Goal: Use online tool/utility: Utilize a website feature to perform a specific function

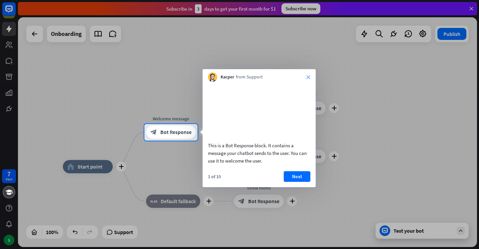
click at [308, 76] on icon "close" at bounding box center [308, 77] width 4 height 4
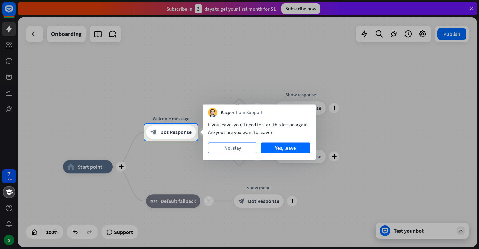
click at [241, 148] on button "No, stay" at bounding box center [233, 148] width 50 height 11
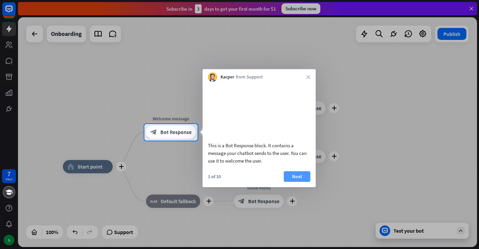
click at [291, 182] on button "Next" at bounding box center [297, 176] width 27 height 11
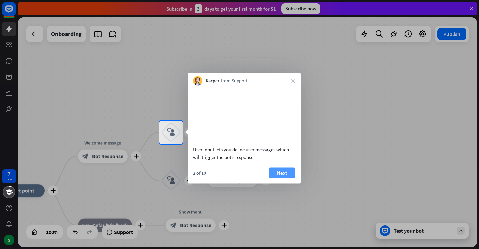
click at [283, 178] on button "Next" at bounding box center [282, 172] width 27 height 11
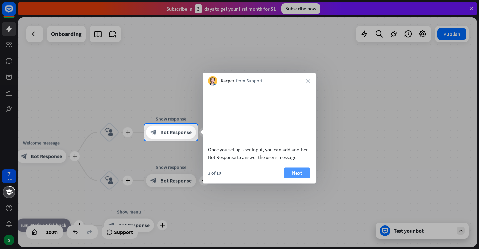
click at [295, 177] on button "Next" at bounding box center [297, 172] width 27 height 11
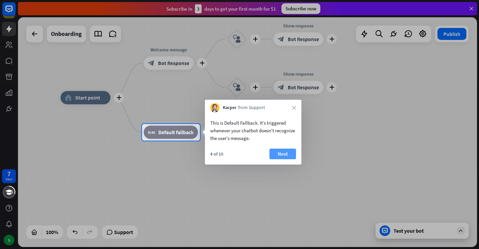
click at [282, 155] on button "Next" at bounding box center [282, 154] width 27 height 11
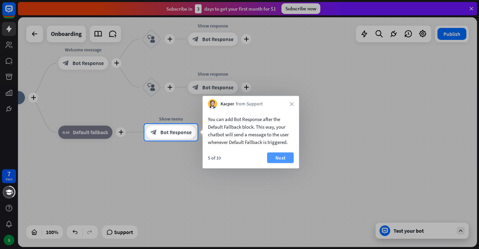
click at [286, 160] on button "Next" at bounding box center [280, 158] width 27 height 11
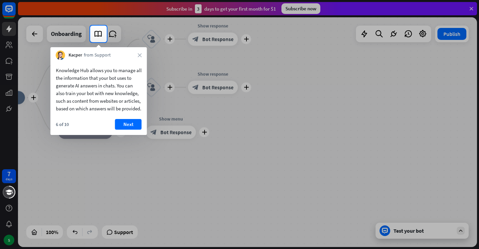
click at [125, 126] on div "Knowledge Hub allows you to manage all the information that your bot uses to ge…" at bounding box center [99, 97] width 96 height 75
click at [125, 128] on button "Next" at bounding box center [128, 124] width 27 height 11
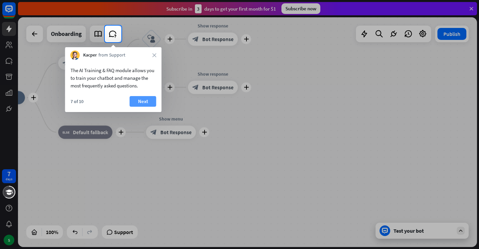
click at [139, 97] on button "Next" at bounding box center [143, 101] width 27 height 11
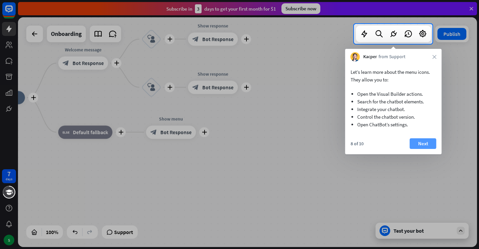
click at [421, 140] on button "Next" at bounding box center [423, 143] width 27 height 11
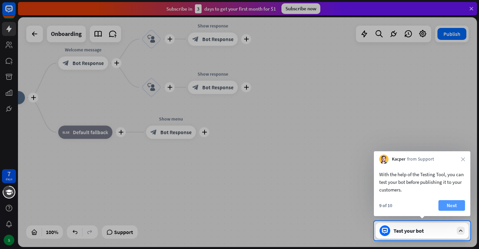
click at [448, 203] on button "Next" at bounding box center [451, 205] width 27 height 11
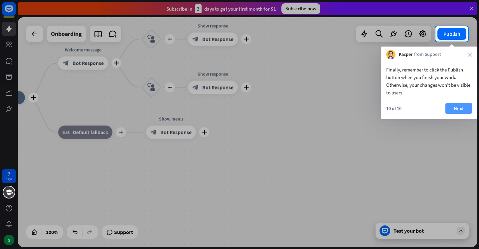
click at [454, 110] on button "Next" at bounding box center [458, 108] width 27 height 11
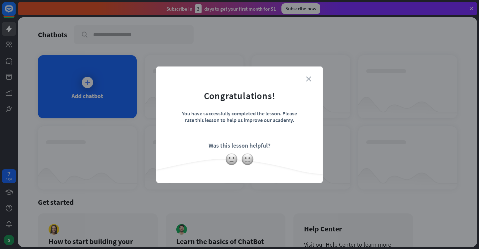
click at [310, 80] on icon "close" at bounding box center [308, 78] width 5 height 5
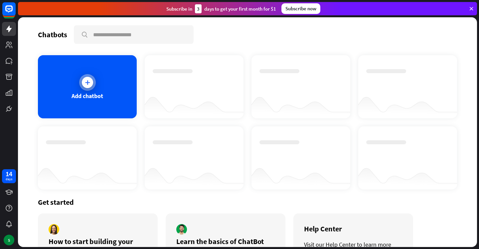
click at [99, 82] on div "Add chatbot" at bounding box center [87, 86] width 99 height 63
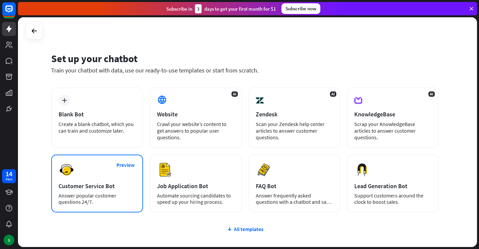
click at [82, 166] on div "Preview Customer Service Bot Answer popular customer questions 24/7." at bounding box center [97, 184] width 92 height 58
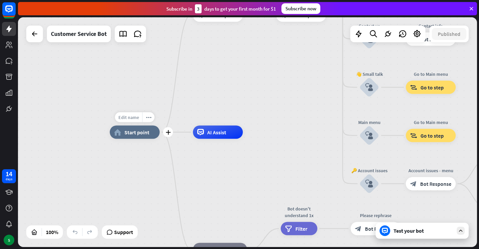
click at [135, 118] on span "Edit name" at bounding box center [128, 117] width 21 height 6
click at [149, 132] on div "home_2 Start point" at bounding box center [135, 132] width 50 height 13
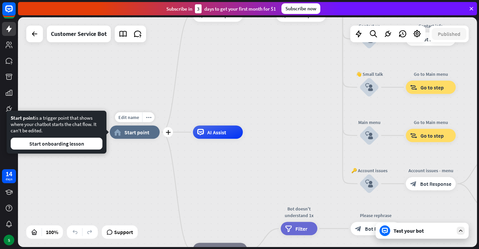
click at [144, 134] on span "Start point" at bounding box center [136, 132] width 25 height 7
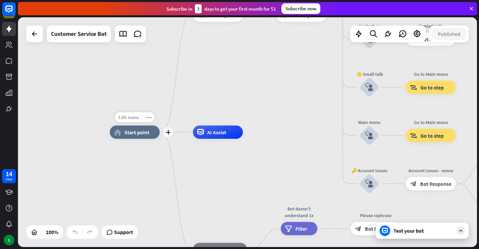
click at [133, 119] on span "Edit name" at bounding box center [128, 117] width 21 height 6
type input "*"
type input "*****"
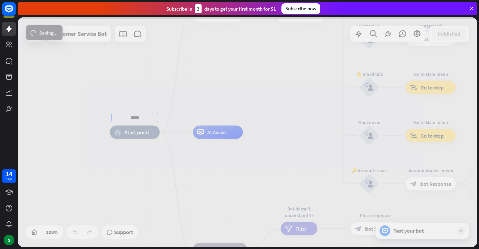
click at [214, 168] on div "***** home_2 Start point Welcome message block_bot_response Bot Response 🔙 Main…" at bounding box center [247, 132] width 459 height 230
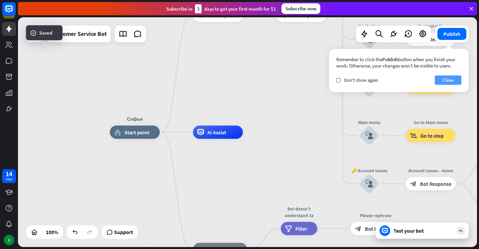
click at [446, 81] on button "Close" at bounding box center [448, 79] width 27 height 9
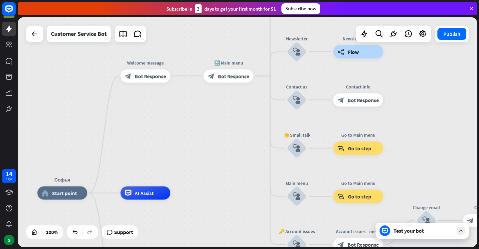
click at [413, 231] on div "Test your bot" at bounding box center [423, 230] width 60 height 7
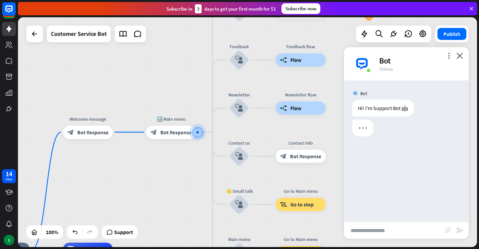
click at [383, 231] on input "text" at bounding box center [394, 230] width 101 height 17
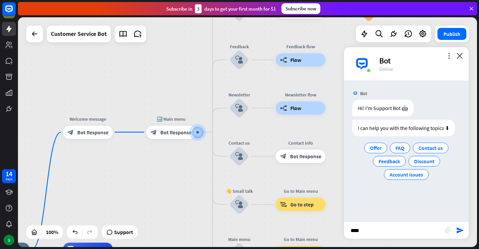
type input "*****"
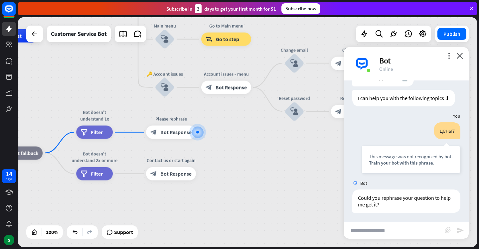
scroll to position [31, 0]
click at [389, 230] on input "text" at bounding box center [394, 230] width 101 height 17
type input "******"
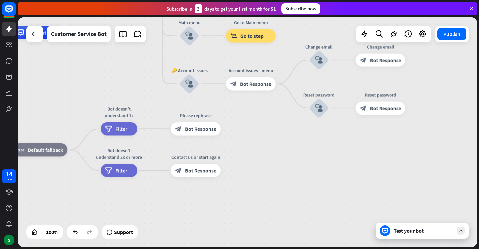
scroll to position [192, 0]
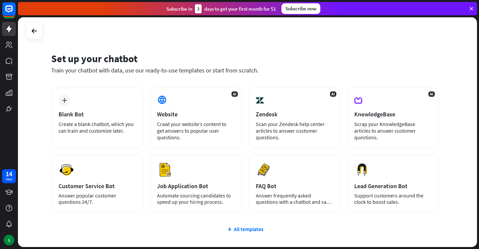
click at [129, 79] on div "Set up your chatbot Train your chatbot with data, use our ready-to-use template…" at bounding box center [244, 67] width 387 height 40
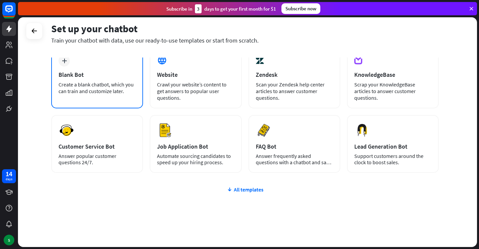
scroll to position [39, 0]
